Goal: Entertainment & Leisure: Browse casually

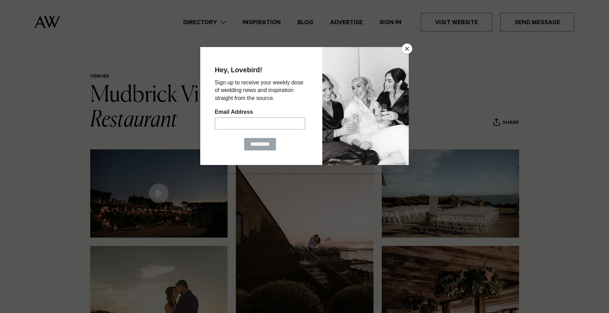
click at [407, 49] on button "Close" at bounding box center [407, 49] width 10 height 10
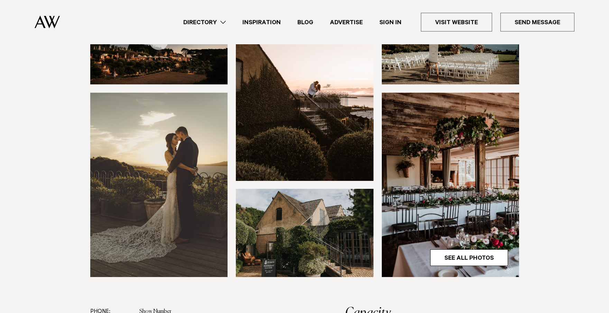
scroll to position [212, 0]
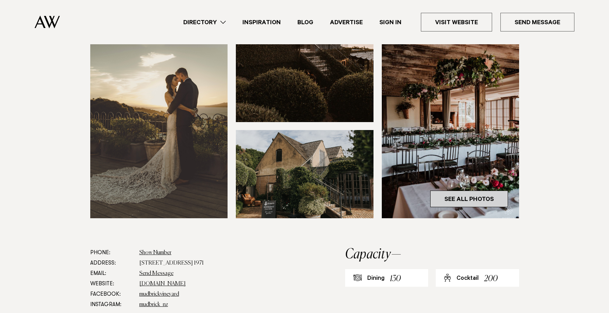
click at [499, 194] on link "See All Photos" at bounding box center [469, 199] width 78 height 17
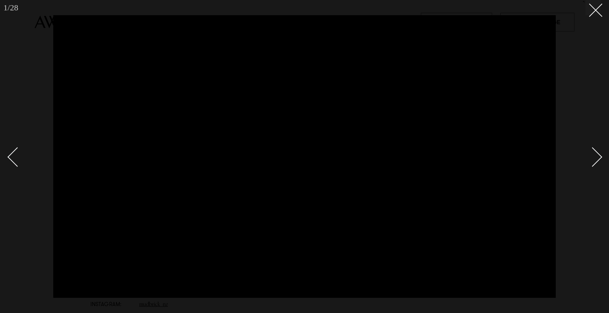
click at [592, 163] on div "Next slide" at bounding box center [593, 157] width 20 height 20
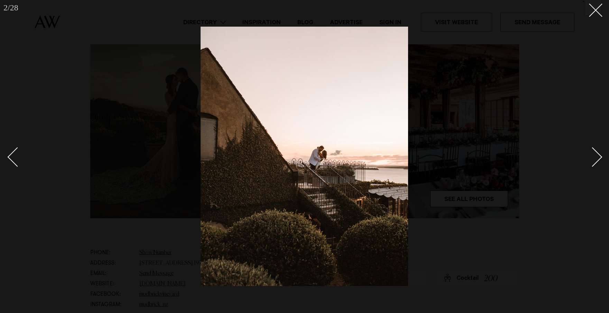
click at [592, 163] on div "Next slide" at bounding box center [593, 157] width 20 height 20
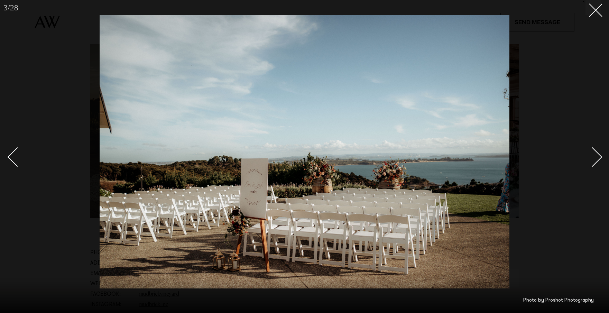
click at [592, 163] on div "Next slide" at bounding box center [593, 157] width 20 height 20
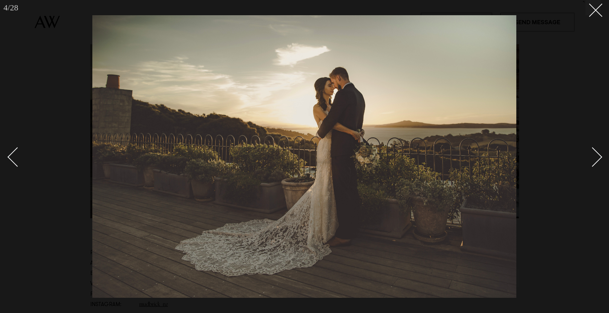
click at [592, 163] on div "Next slide" at bounding box center [593, 157] width 20 height 20
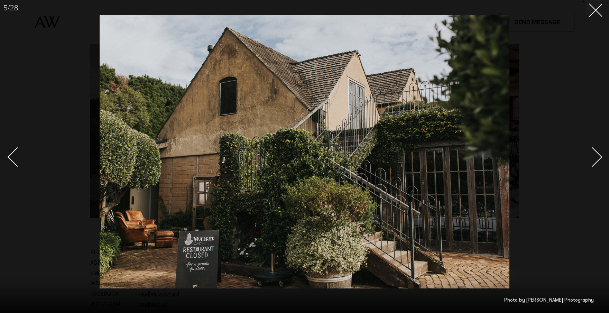
click at [592, 164] on div "Next slide" at bounding box center [593, 157] width 20 height 20
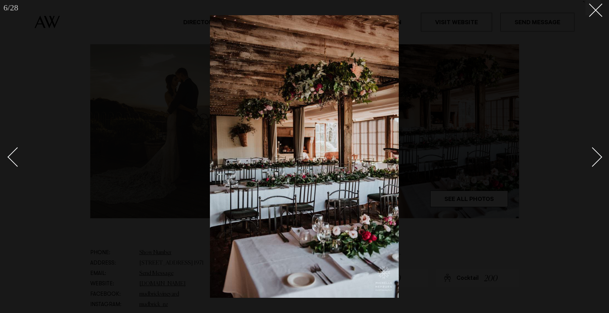
click at [591, 164] on div "Next slide" at bounding box center [593, 157] width 20 height 20
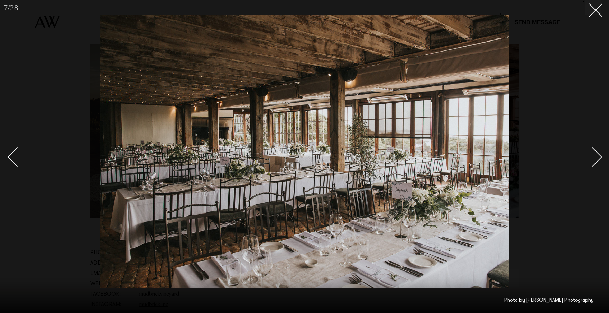
click at [597, 154] on div "Next slide" at bounding box center [593, 157] width 20 height 20
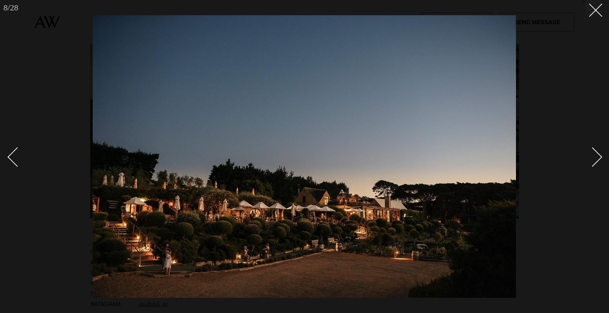
click at [597, 154] on div "Next slide" at bounding box center [593, 157] width 20 height 20
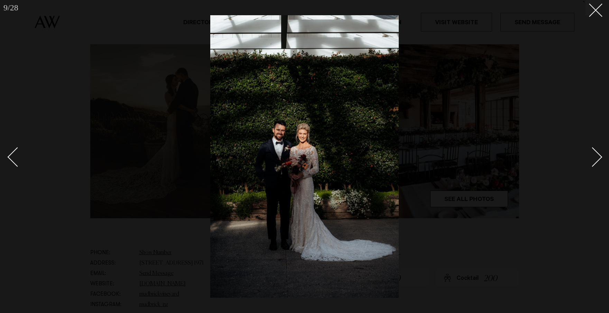
click at [600, 154] on link at bounding box center [589, 156] width 24 height 35
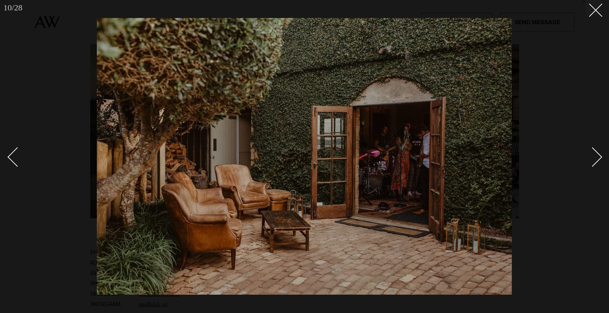
click at [599, 156] on div "Next slide" at bounding box center [593, 157] width 20 height 20
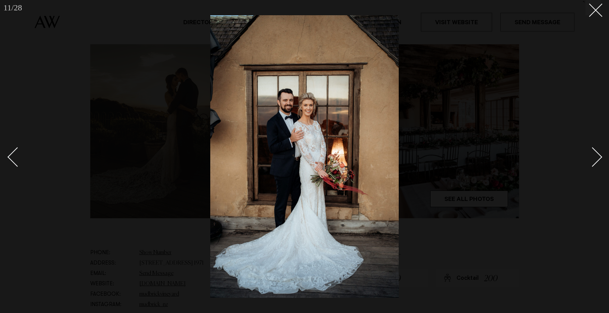
click at [599, 156] on div "Next slide" at bounding box center [593, 157] width 20 height 20
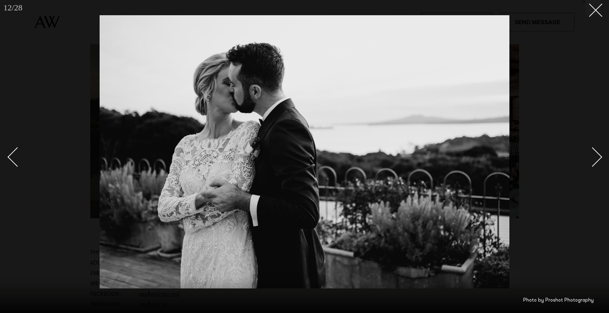
click at [599, 156] on div "Next slide" at bounding box center [593, 157] width 20 height 20
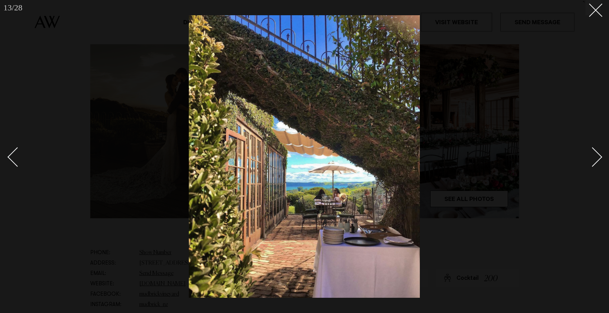
click at [599, 156] on div "Next slide" at bounding box center [593, 157] width 20 height 20
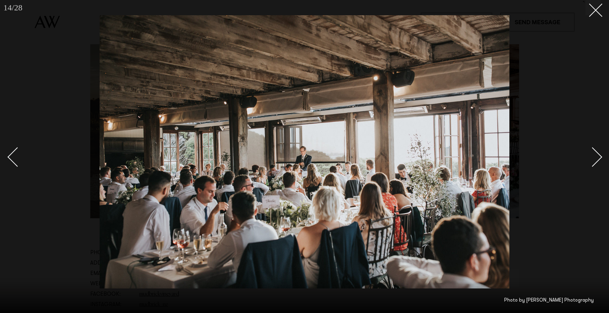
click at [597, 157] on div "Next slide" at bounding box center [593, 157] width 20 height 20
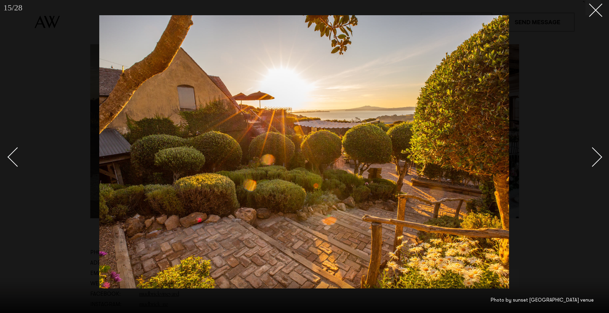
click at [597, 157] on div "Next slide" at bounding box center [593, 157] width 20 height 20
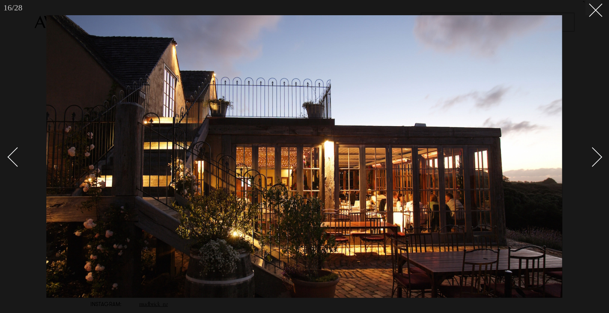
click at [597, 157] on div "Next slide" at bounding box center [593, 157] width 20 height 20
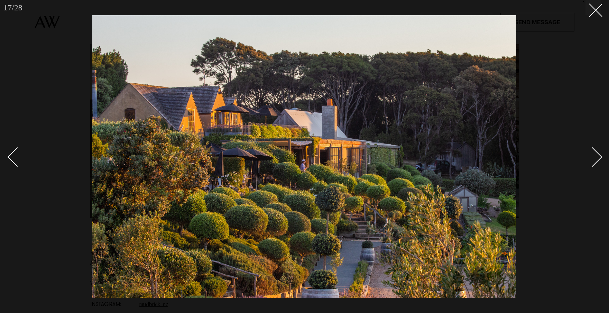
click at [597, 157] on div "Next slide" at bounding box center [593, 157] width 20 height 20
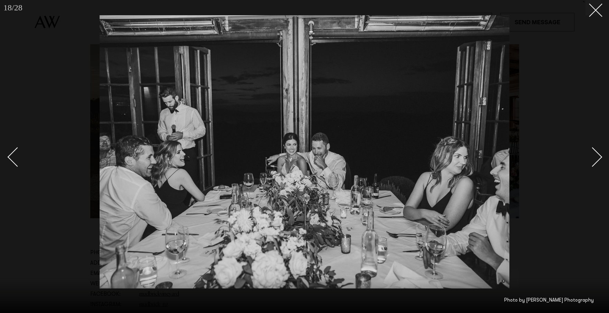
click at [597, 157] on div "Next slide" at bounding box center [593, 157] width 20 height 20
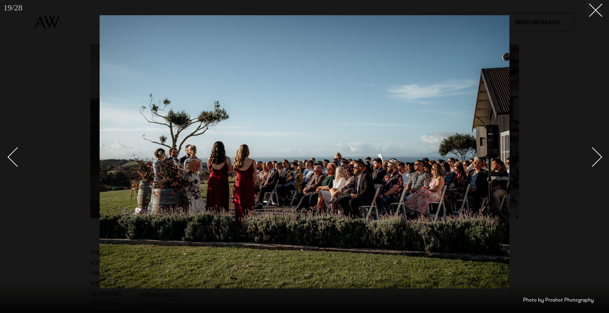
click at [598, 156] on div "Next slide" at bounding box center [593, 157] width 20 height 20
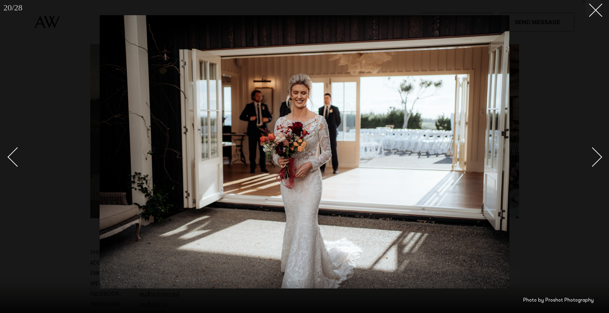
click at [598, 156] on div "Next slide" at bounding box center [593, 157] width 20 height 20
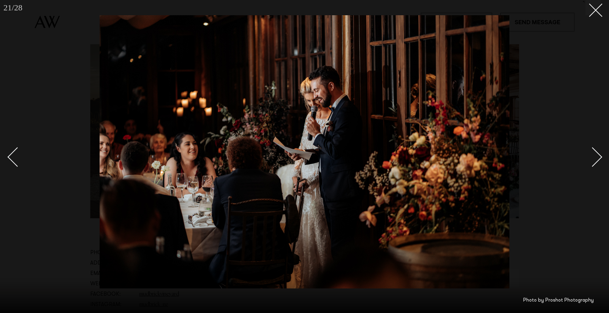
click at [598, 156] on div "Next slide" at bounding box center [593, 157] width 20 height 20
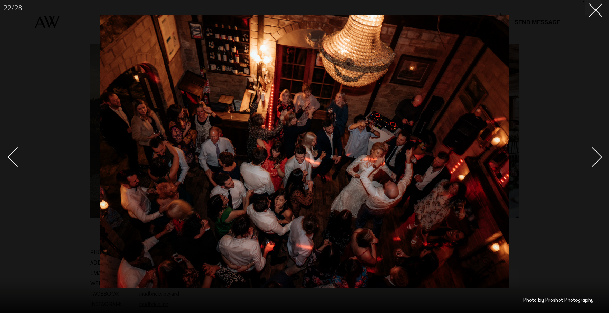
click at [598, 156] on div "Next slide" at bounding box center [593, 157] width 20 height 20
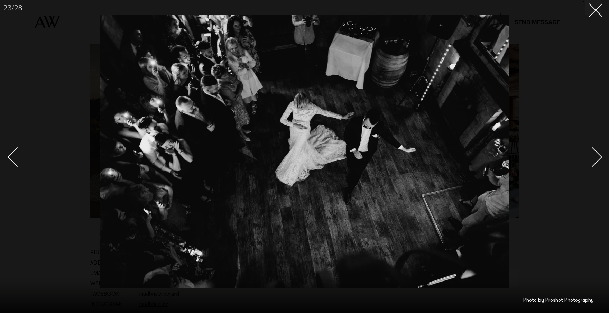
drag, startPoint x: 18, startPoint y: 155, endPoint x: 172, endPoint y: 164, distance: 154.5
click at [17, 155] on div "Previous slide" at bounding box center [18, 157] width 20 height 20
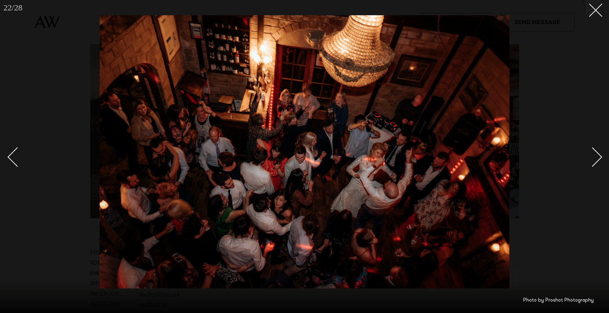
click at [592, 159] on div "Next slide" at bounding box center [593, 157] width 20 height 20
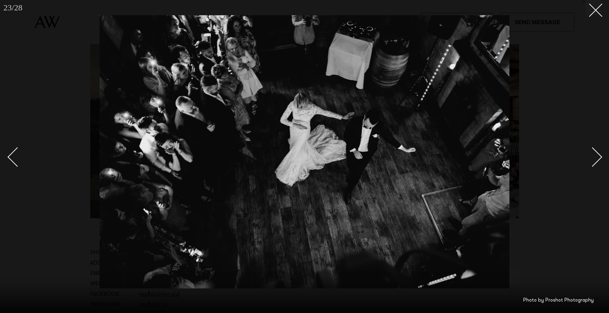
click at [592, 159] on div "Next slide" at bounding box center [593, 157] width 20 height 20
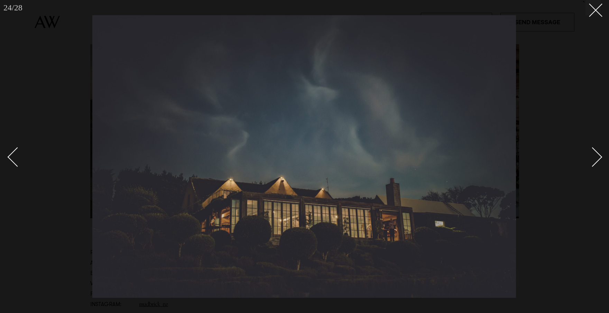
click at [592, 159] on div "Next slide" at bounding box center [593, 157] width 20 height 20
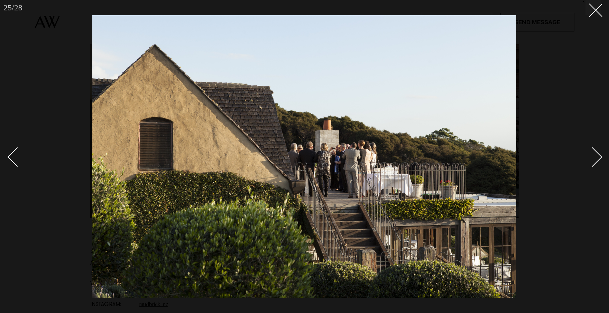
click at [592, 159] on div "Next slide" at bounding box center [593, 157] width 20 height 20
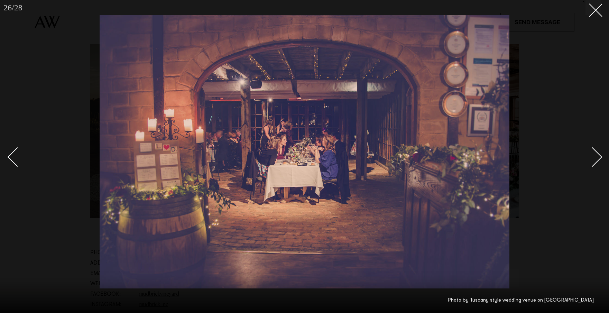
click at [592, 159] on div "Next slide" at bounding box center [593, 157] width 20 height 20
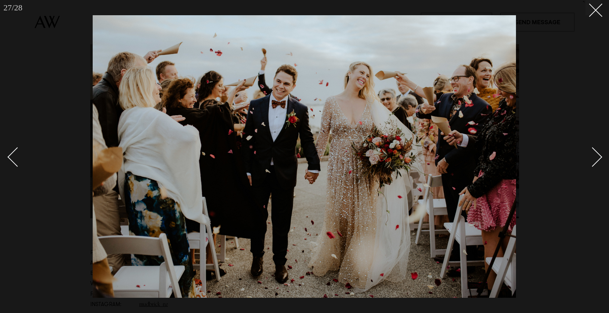
click at [592, 159] on div "Next slide" at bounding box center [593, 157] width 20 height 20
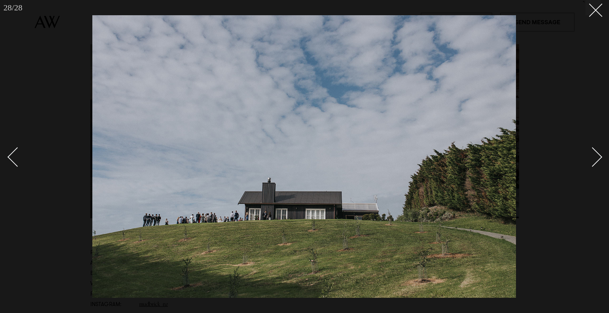
click at [592, 159] on div "Next slide" at bounding box center [593, 157] width 20 height 20
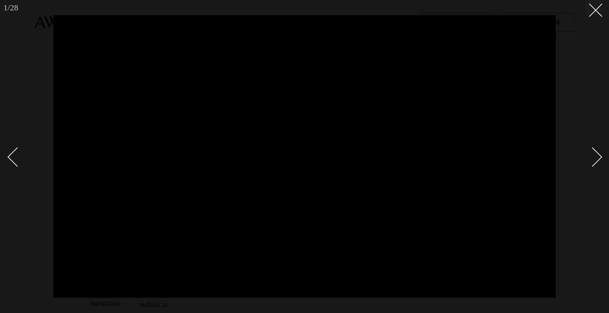
click at [592, 159] on div "Next slide" at bounding box center [593, 157] width 20 height 20
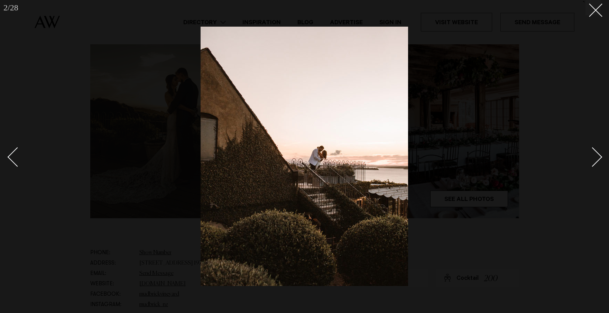
click at [590, 18] on div at bounding box center [304, 156] width 609 height 313
